Goal: Information Seeking & Learning: Check status

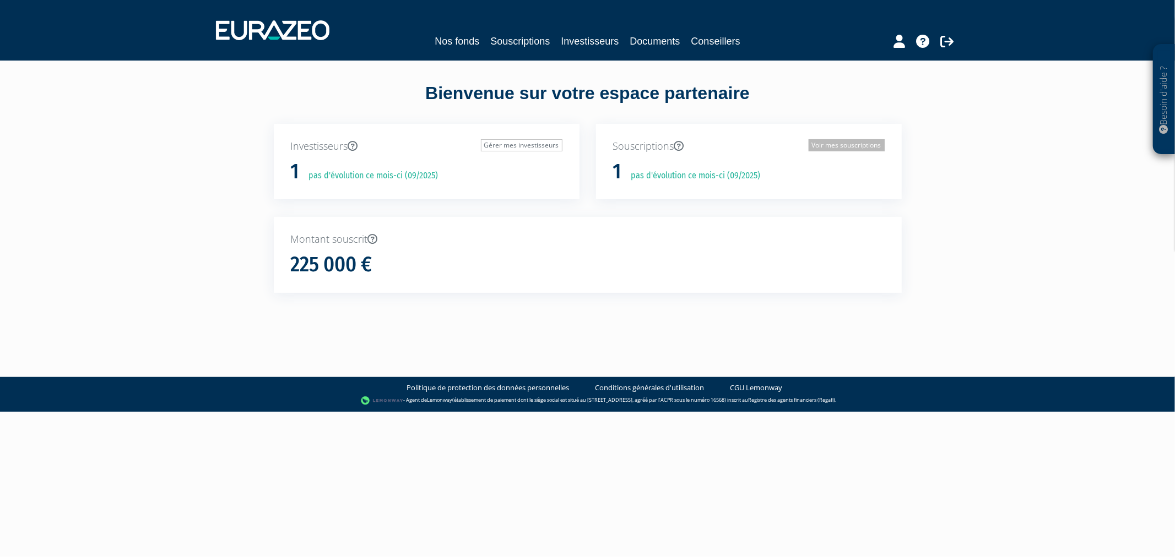
click at [836, 144] on link "Voir mes souscriptions" at bounding box center [847, 145] width 76 height 12
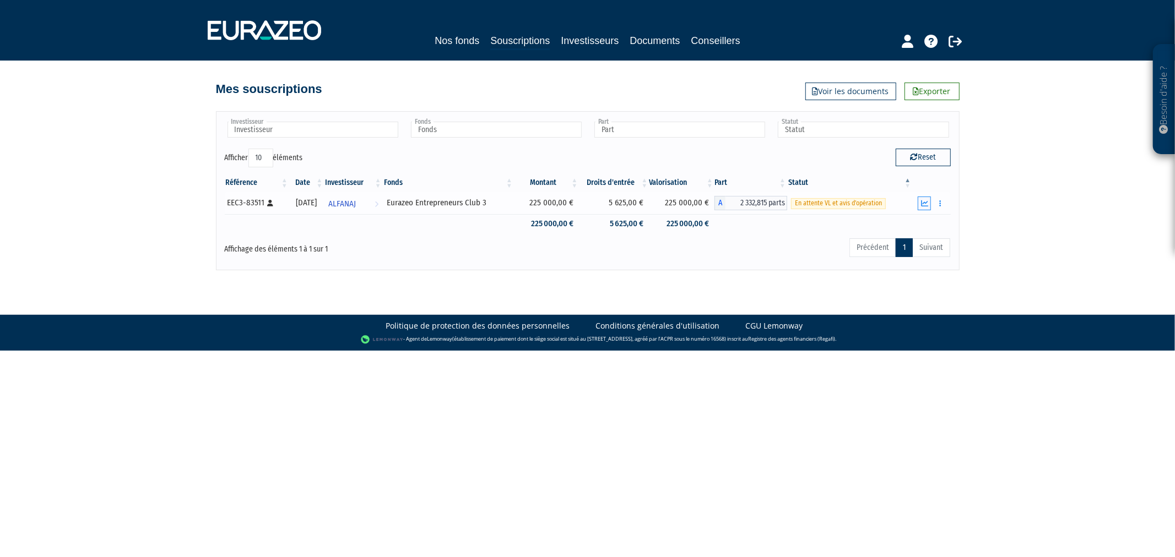
click at [923, 200] on icon "button" at bounding box center [924, 203] width 7 height 7
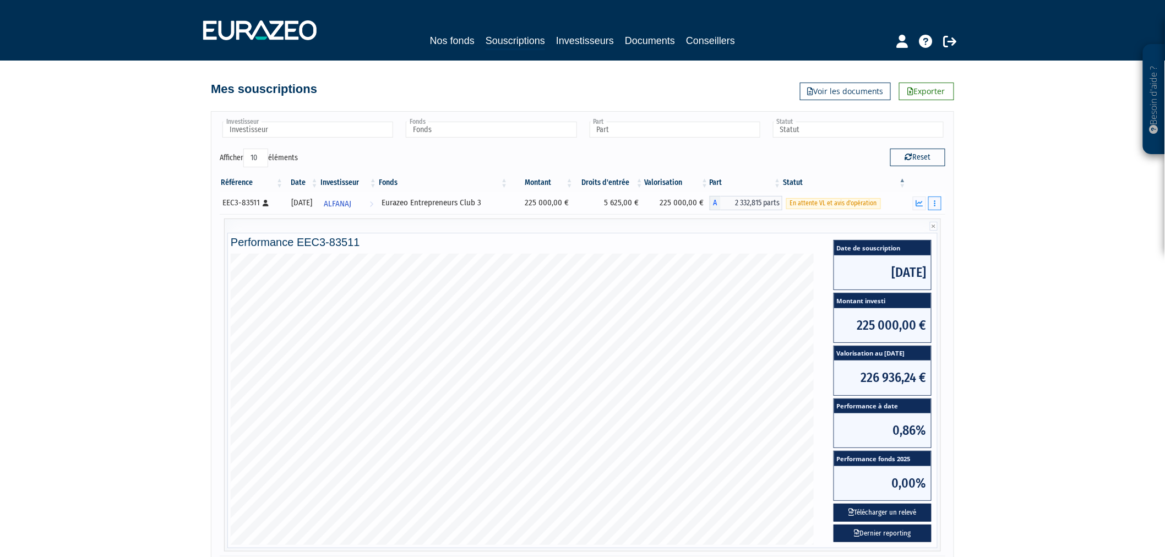
click at [936, 204] on button "button" at bounding box center [935, 204] width 13 height 14
click at [917, 223] on link "Documents" at bounding box center [910, 223] width 55 height 18
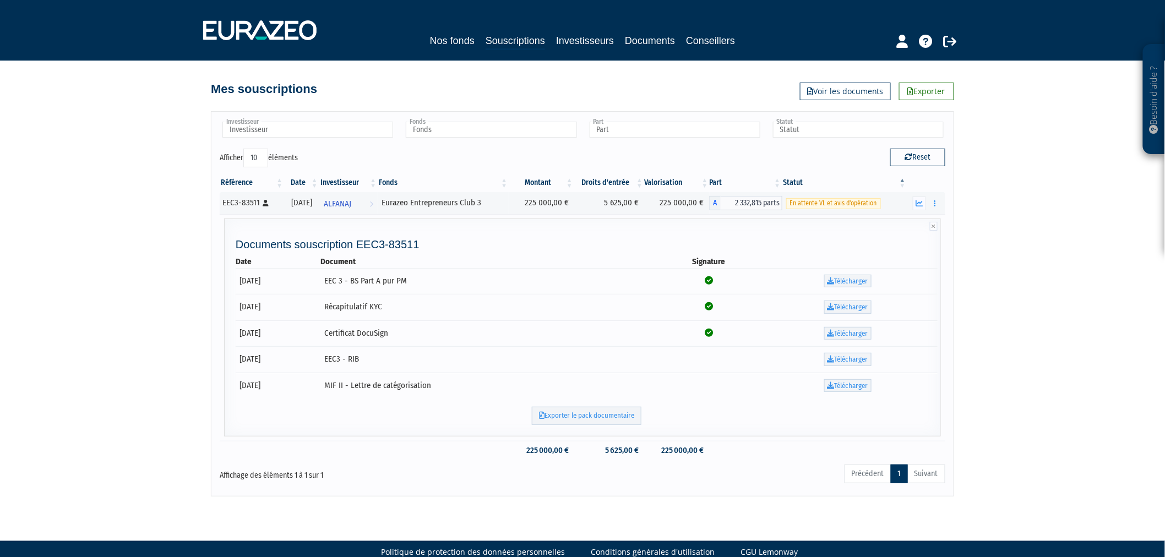
click at [155, 261] on div "Besoin d'aide ? × J'ai besoin d'aide Si vous avez une question à propos du fonc…" at bounding box center [582, 248] width 1165 height 497
click at [832, 92] on link "Voir les documents" at bounding box center [845, 92] width 91 height 18
